Goal: Task Accomplishment & Management: Complete application form

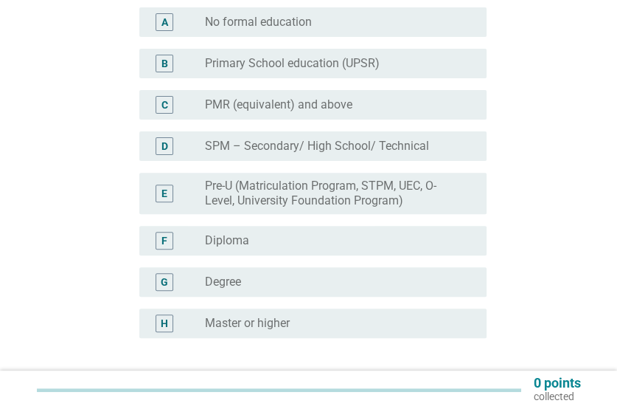
scroll to position [221, 0]
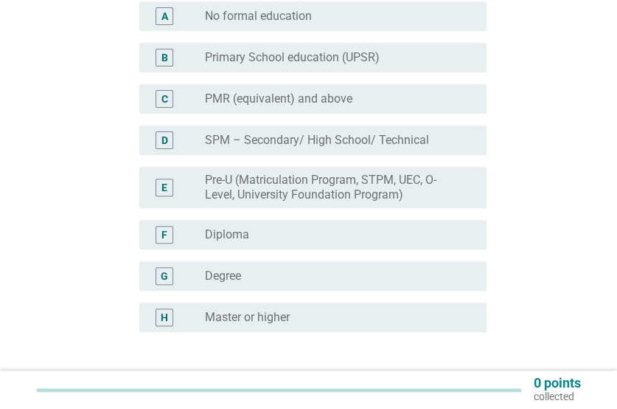
click at [229, 319] on label "Master or higher" at bounding box center [247, 317] width 85 height 15
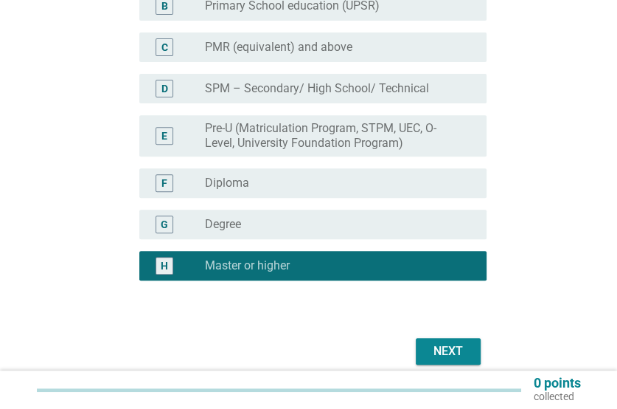
scroll to position [326, 0]
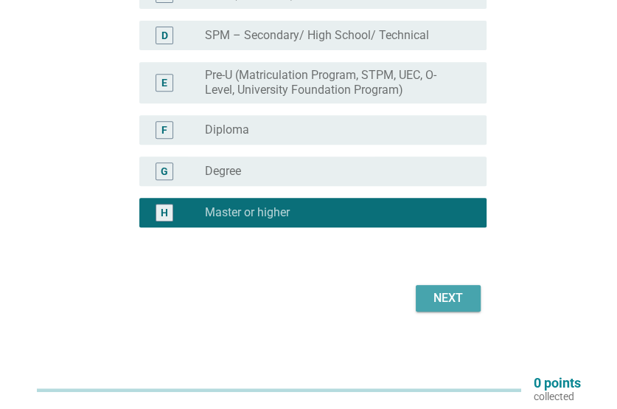
click at [463, 294] on div "Next" at bounding box center [448, 298] width 41 height 18
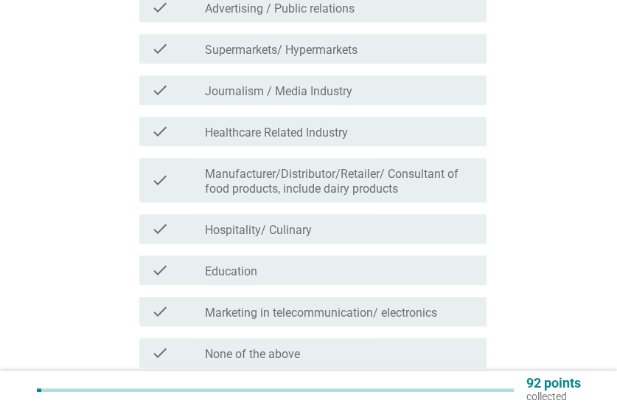
scroll to position [442, 0]
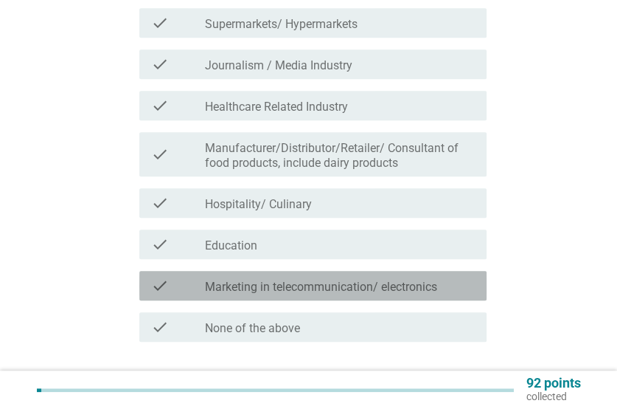
click at [295, 279] on label "Marketing in telecommunication/ electronics" at bounding box center [321, 286] width 232 height 15
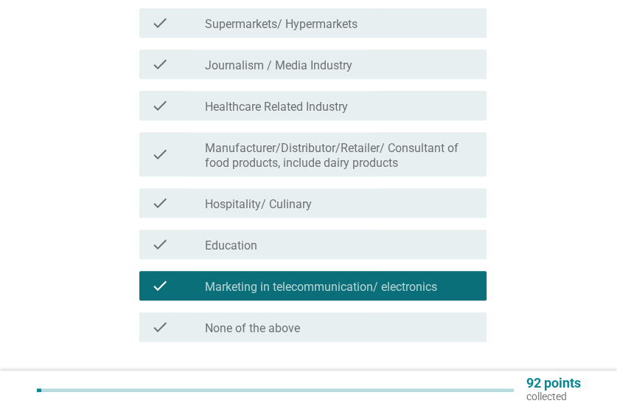
click at [319, 235] on div "check_box_outline_blank Education" at bounding box center [340, 244] width 270 height 18
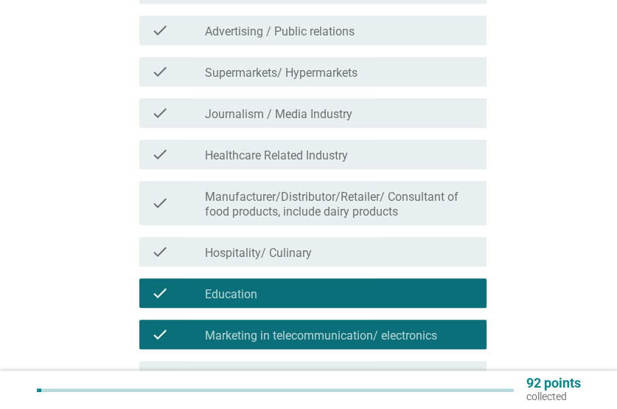
scroll to position [369, 0]
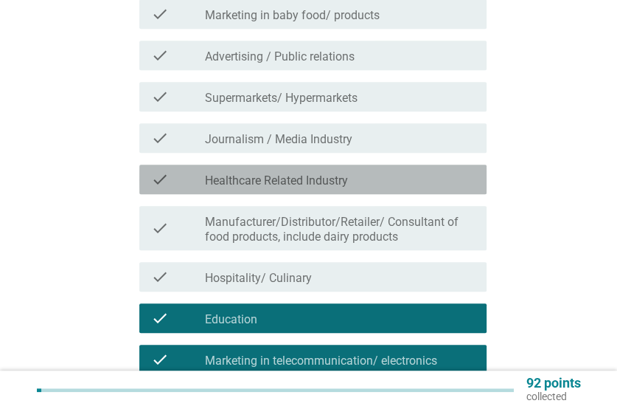
click at [270, 173] on label "Healthcare Related Industry" at bounding box center [276, 180] width 143 height 15
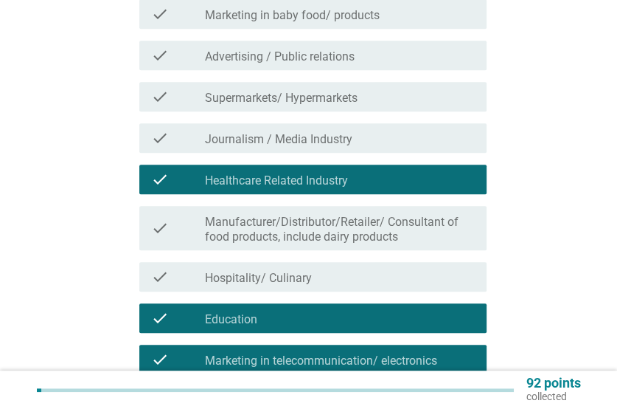
scroll to position [295, 0]
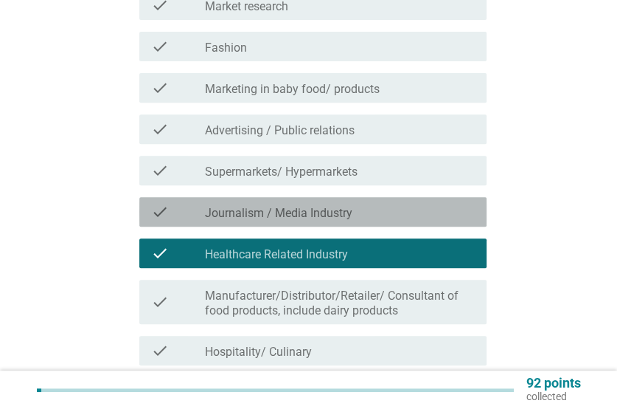
click at [237, 206] on label "Journalism / Media Industry" at bounding box center [278, 213] width 147 height 15
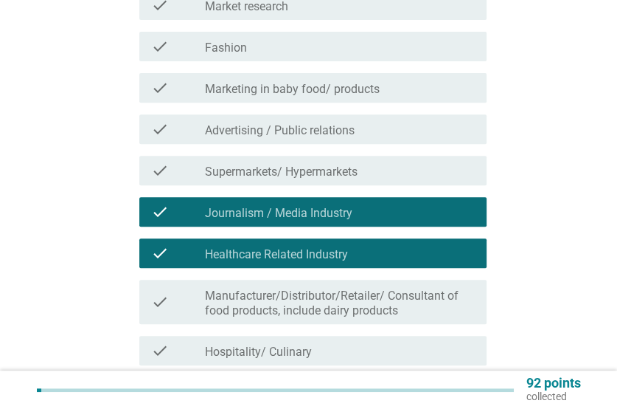
scroll to position [221, 0]
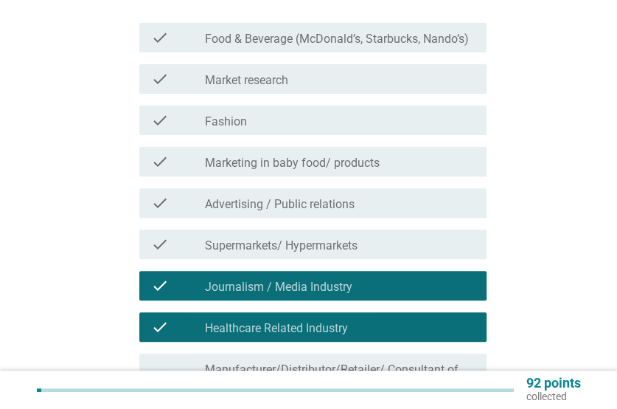
click at [224, 238] on label "Supermarkets/ Hypermarkets" at bounding box center [281, 245] width 153 height 15
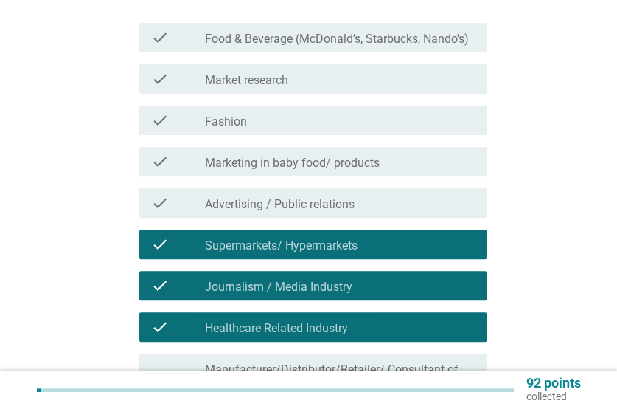
scroll to position [147, 0]
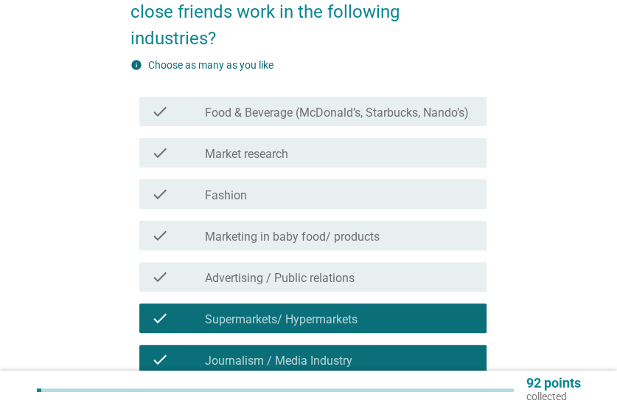
click at [227, 271] on label "Advertising / Public relations" at bounding box center [280, 278] width 150 height 15
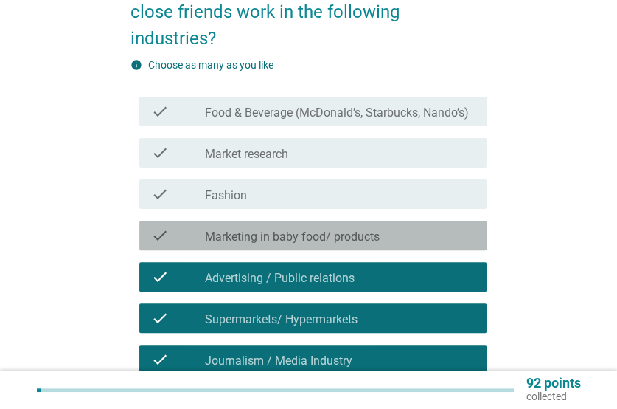
click at [247, 229] on label "Marketing in baby food/ products" at bounding box center [292, 236] width 175 height 15
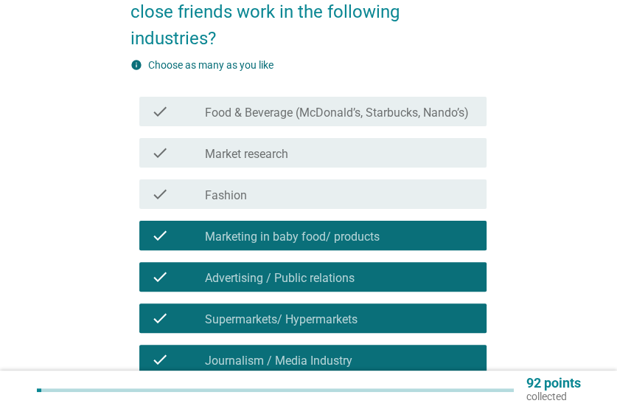
scroll to position [74, 0]
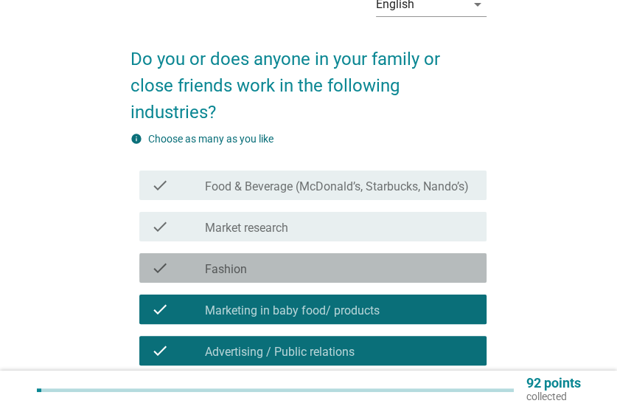
click at [218, 262] on label "Fashion" at bounding box center [226, 269] width 42 height 15
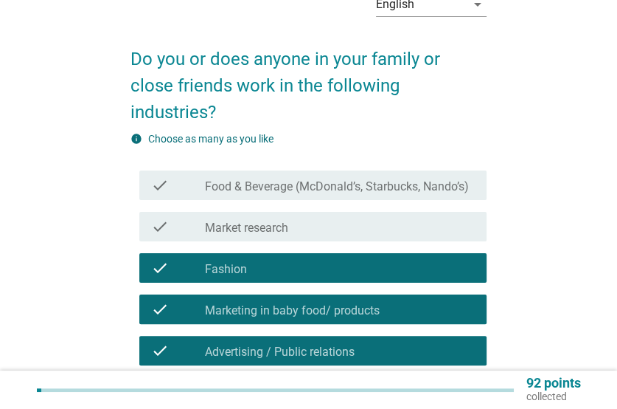
click at [260, 170] on div "check check_box_outline_blank Food & Beverage ([PERSON_NAME], Starbucks, Nando’…" at bounding box center [312, 184] width 347 height 29
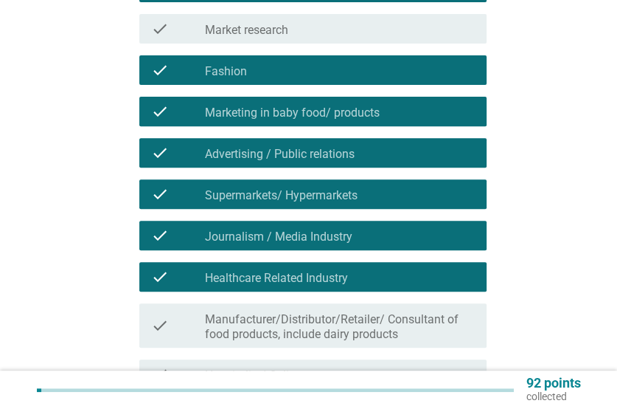
scroll to position [513, 0]
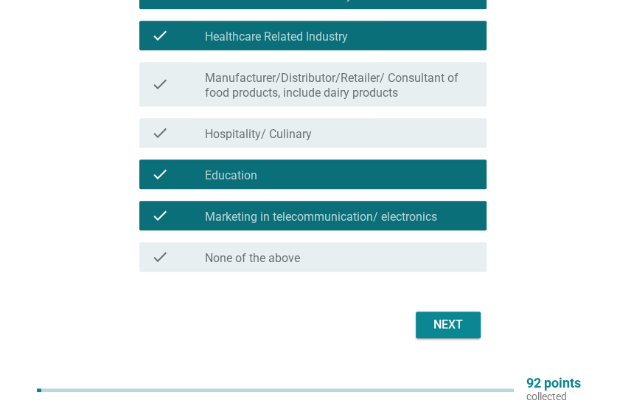
click at [438, 316] on div "Next" at bounding box center [448, 325] width 41 height 18
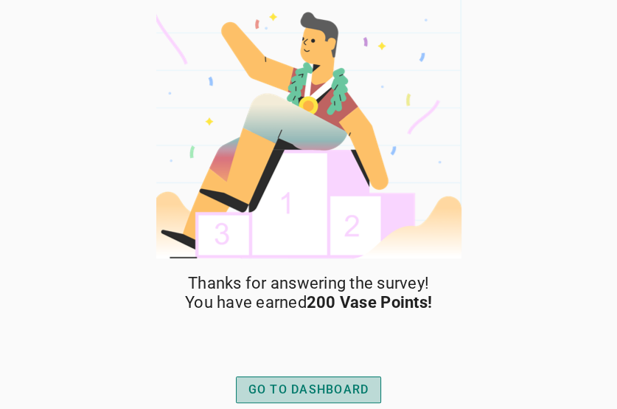
click at [271, 382] on div "GO TO DASHBOARD" at bounding box center [309, 390] width 121 height 18
